Goal: Obtain resource: Download file/media

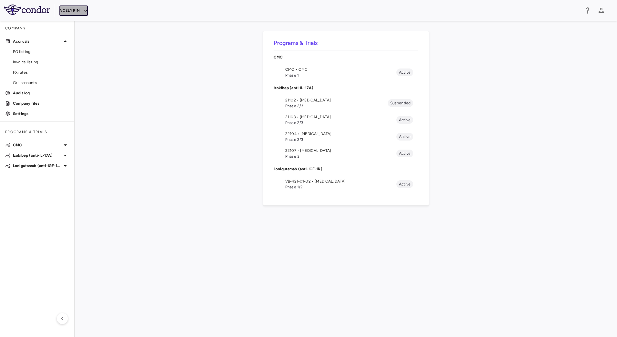
click at [84, 12] on icon "button" at bounding box center [86, 11] width 6 height 6
click at [87, 58] on li "BridgeBio, Inc." at bounding box center [86, 62] width 54 height 10
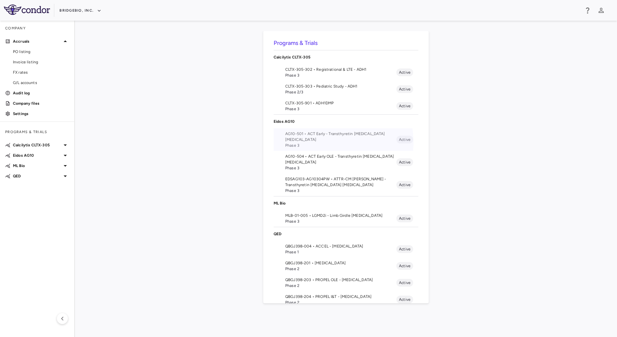
click at [323, 142] on span "Phase 3" at bounding box center [340, 145] width 111 height 6
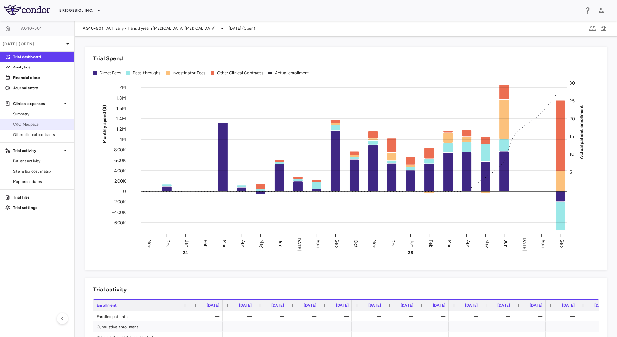
click at [41, 124] on span "CRO Medpace" at bounding box center [41, 124] width 56 height 6
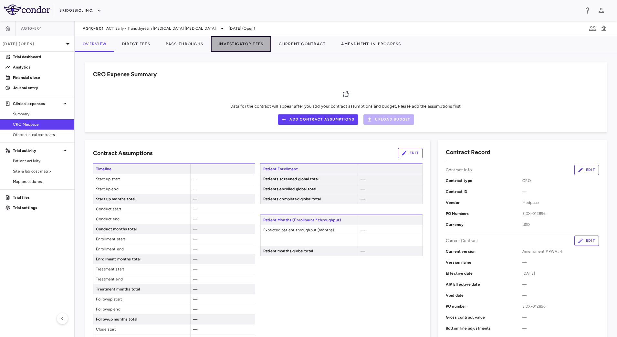
click at [235, 42] on button "Investigator Fees" at bounding box center [241, 43] width 60 height 15
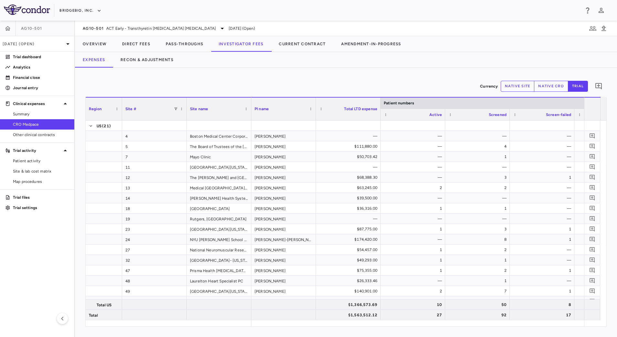
drag, startPoint x: 149, startPoint y: 101, endPoint x: 121, endPoint y: 101, distance: 28.1
click at [121, 101] on div at bounding box center [121, 108] width 3 height 23
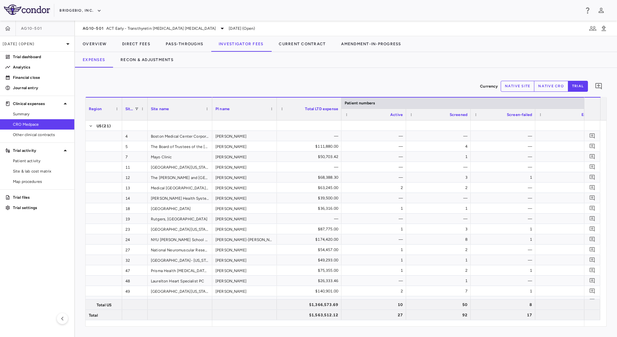
drag, startPoint x: 186, startPoint y: 101, endPoint x: 147, endPoint y: 97, distance: 39.2
click at [147, 97] on div at bounding box center [147, 108] width 3 height 23
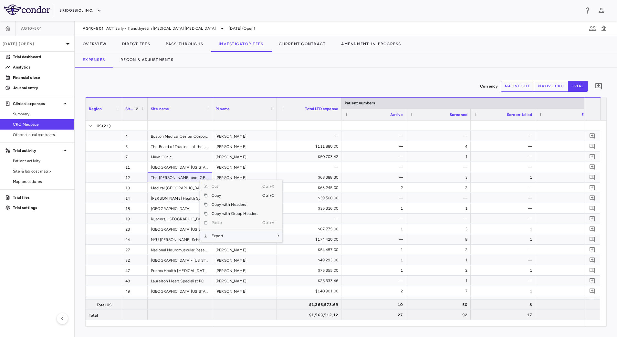
click at [247, 232] on span "Export" at bounding box center [235, 235] width 55 height 9
click at [297, 235] on span "CSV Export" at bounding box center [304, 237] width 30 height 9
click at [525, 88] on button "native site" at bounding box center [517, 86] width 34 height 11
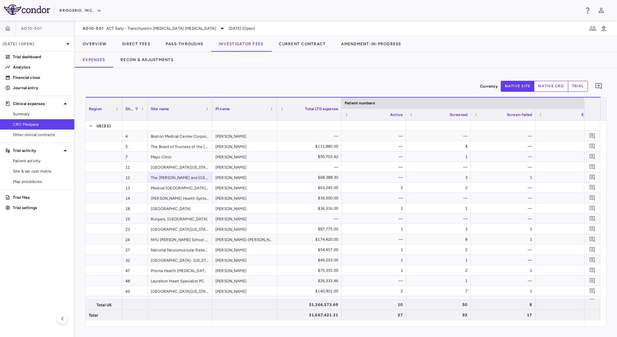
type button "site"
click at [307, 231] on span "CSV Export" at bounding box center [302, 234] width 30 height 9
click at [48, 162] on span "Patient activity" at bounding box center [41, 161] width 56 height 6
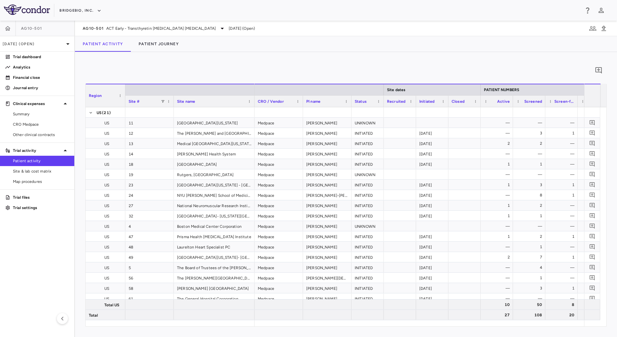
drag, startPoint x: 149, startPoint y: 88, endPoint x: 124, endPoint y: 88, distance: 24.9
click at [124, 88] on div at bounding box center [125, 95] width 3 height 23
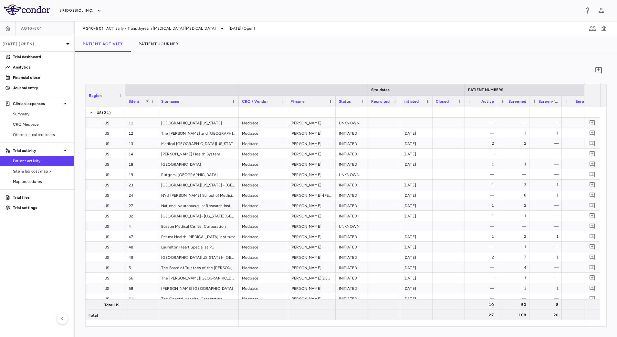
drag, startPoint x: 173, startPoint y: 98, endPoint x: 157, endPoint y: 97, distance: 16.3
click at [157, 97] on div at bounding box center [157, 101] width 3 height 11
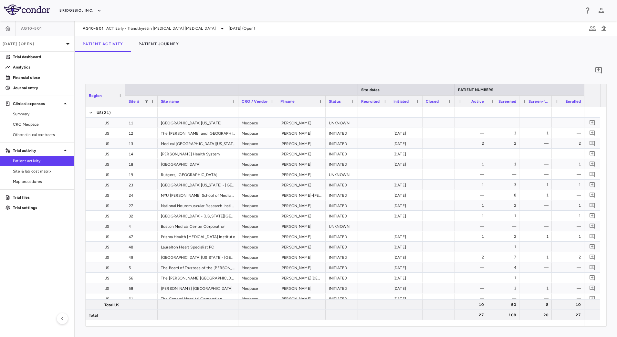
drag, startPoint x: 286, startPoint y: 98, endPoint x: 276, endPoint y: 96, distance: 9.8
click at [276, 96] on div at bounding box center [276, 101] width 3 height 11
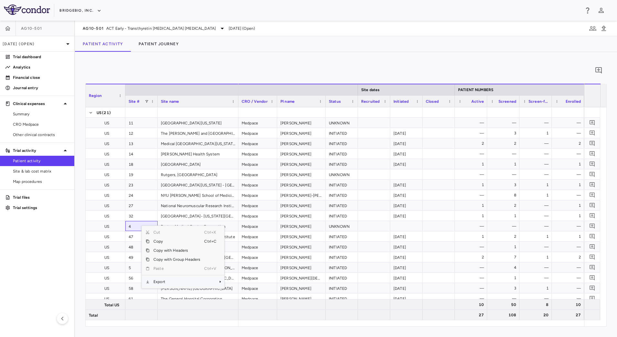
click at [169, 279] on span "Export" at bounding box center [176, 281] width 55 height 9
click at [237, 282] on span "CSV Export" at bounding box center [246, 283] width 30 height 9
